Goal: Navigation & Orientation: Find specific page/section

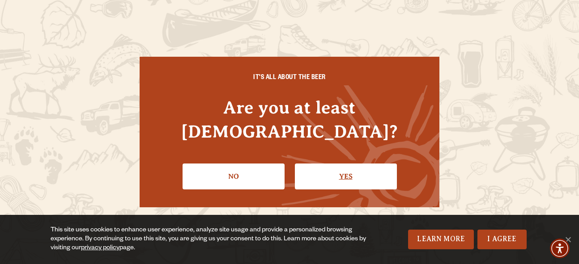
click at [331, 166] on link "Yes" at bounding box center [346, 177] width 102 height 26
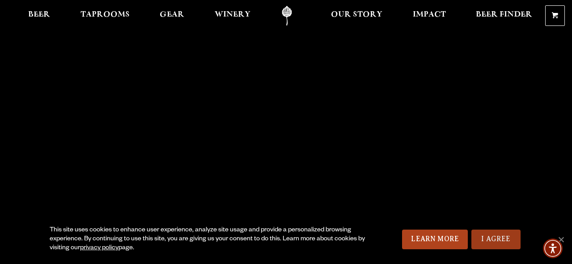
click at [493, 238] on link "I Agree" at bounding box center [495, 240] width 49 height 20
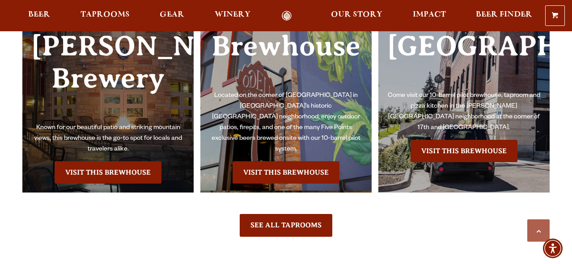
scroll to position [1967, 0]
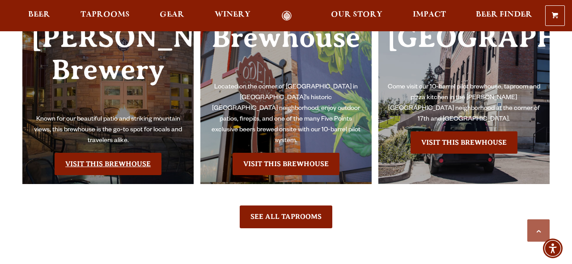
click at [127, 165] on link "Visit this Brewhouse" at bounding box center [108, 164] width 107 height 22
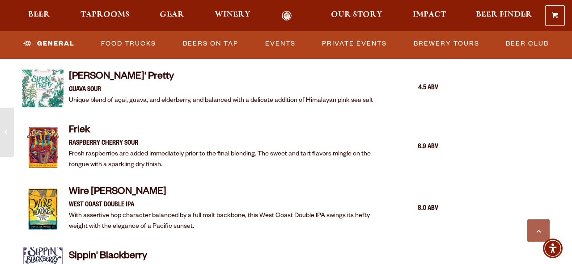
scroll to position [1252, 0]
